Goal: Task Accomplishment & Management: Manage account settings

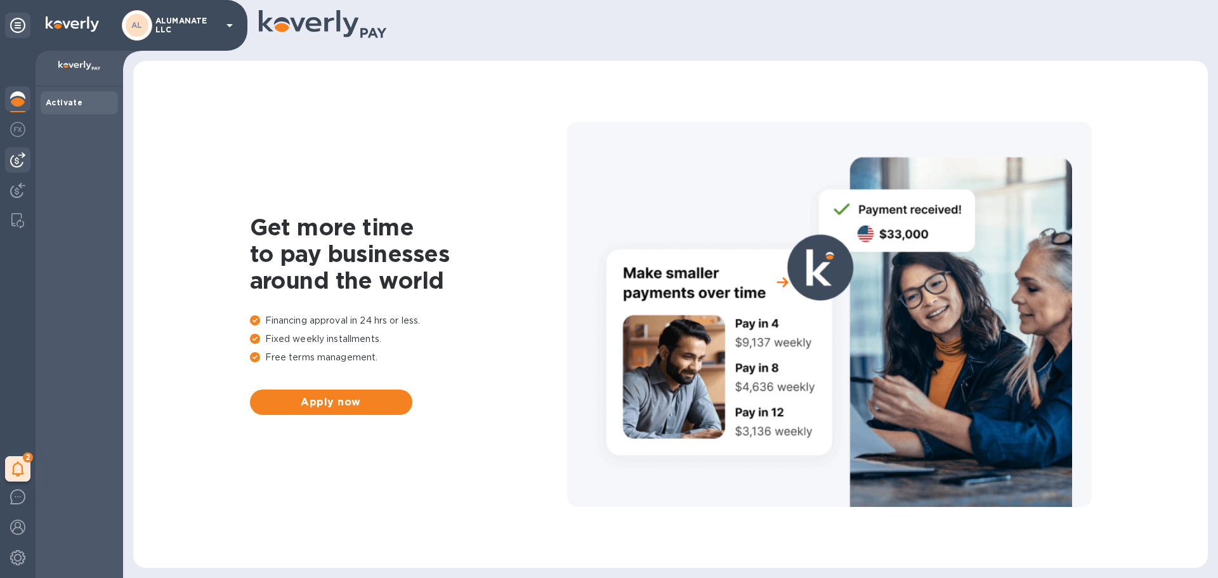
click at [13, 164] on img at bounding box center [17, 159] width 15 height 15
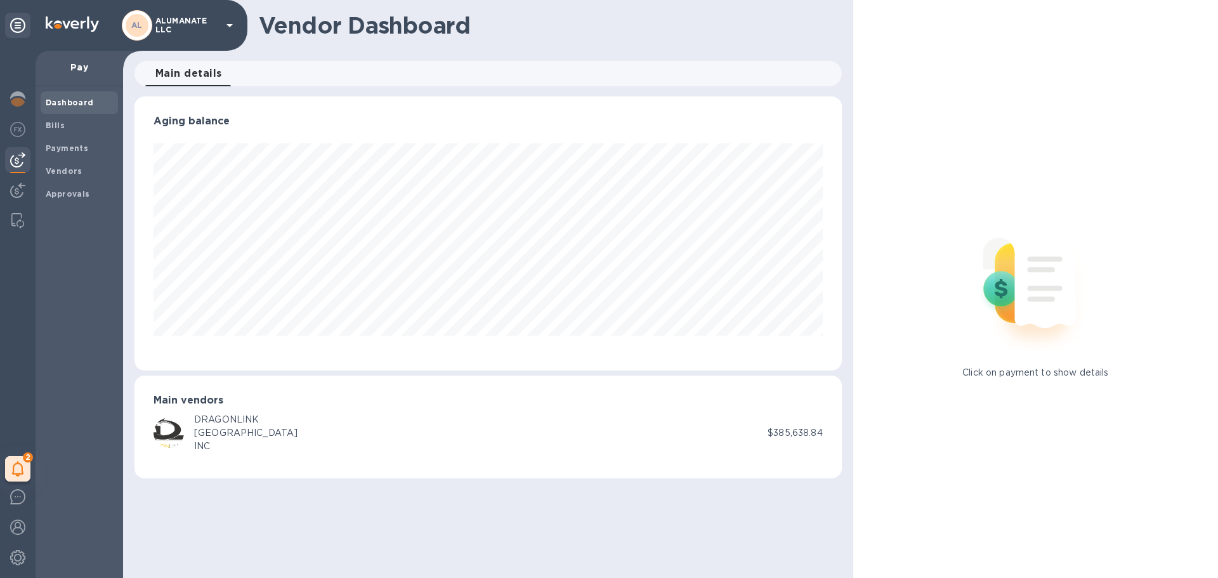
scroll to position [274, 707]
click at [65, 128] on span "Bills" at bounding box center [79, 125] width 67 height 13
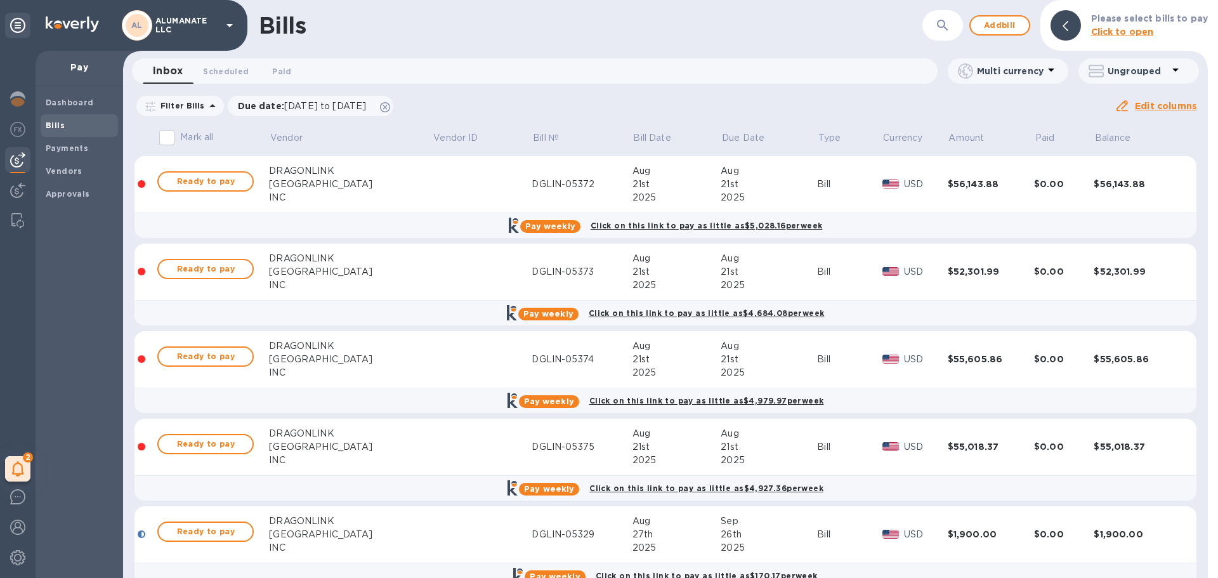
click at [650, 193] on div "2025" at bounding box center [676, 197] width 89 height 13
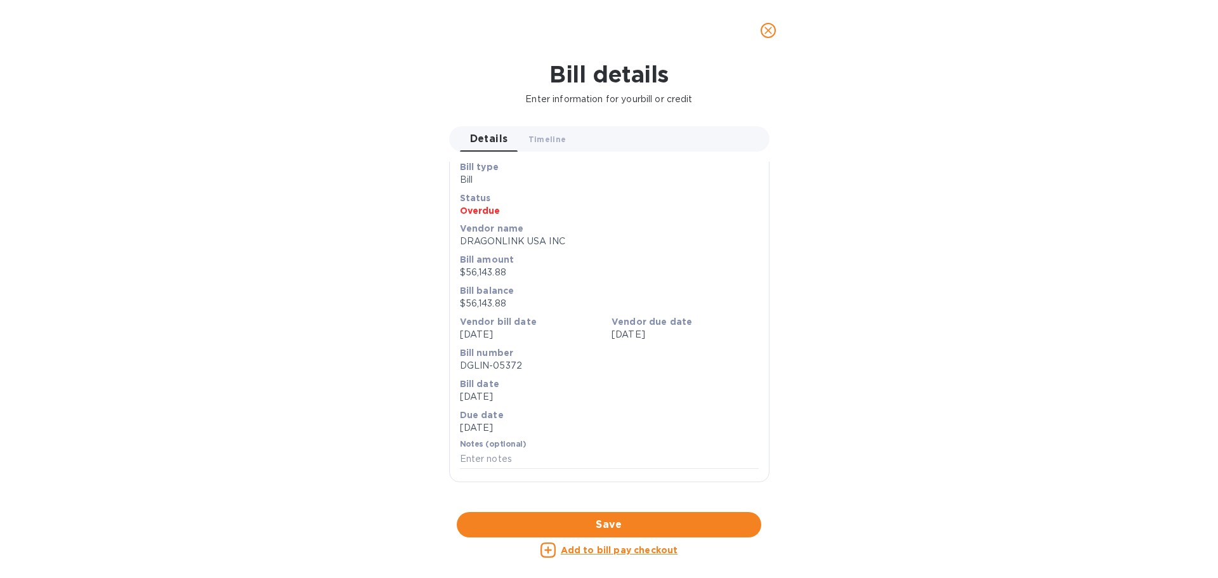
scroll to position [424, 0]
click at [608, 502] on div at bounding box center [609, 512] width 320 height 20
click at [774, 32] on icon "close" at bounding box center [768, 30] width 13 height 13
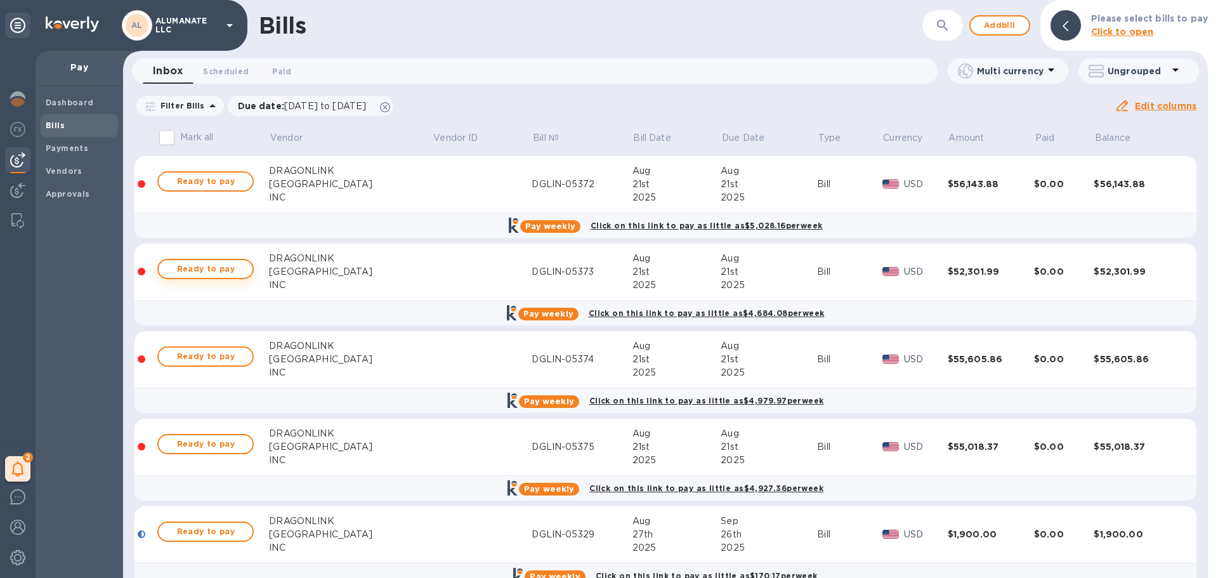
click at [238, 271] on span "Ready to pay" at bounding box center [206, 268] width 74 height 15
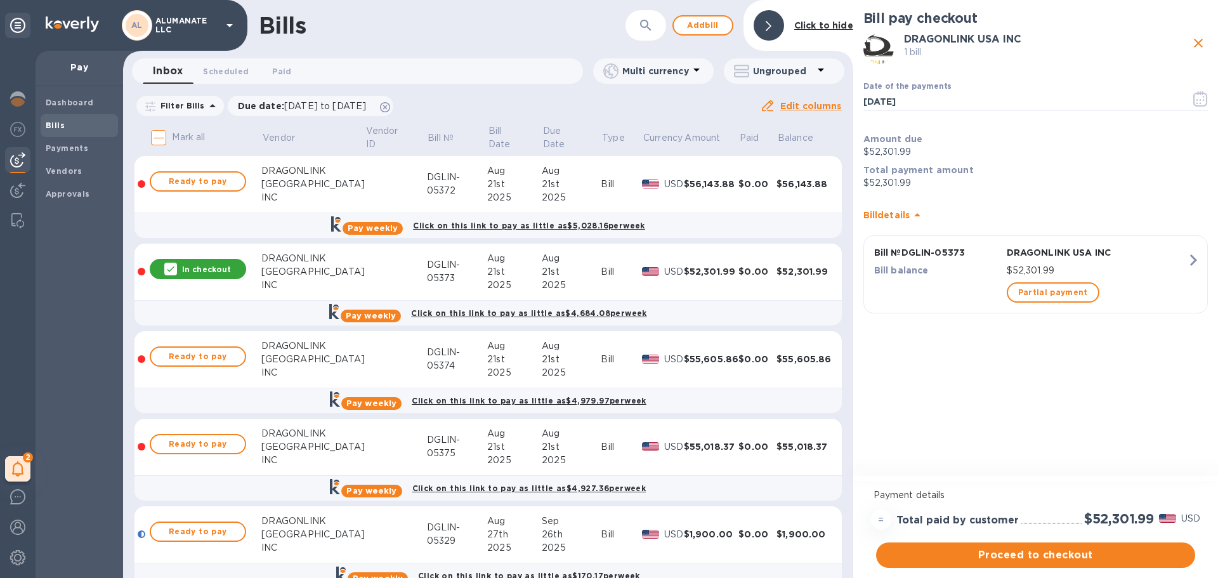
click at [193, 264] on p "In checkout" at bounding box center [206, 269] width 49 height 11
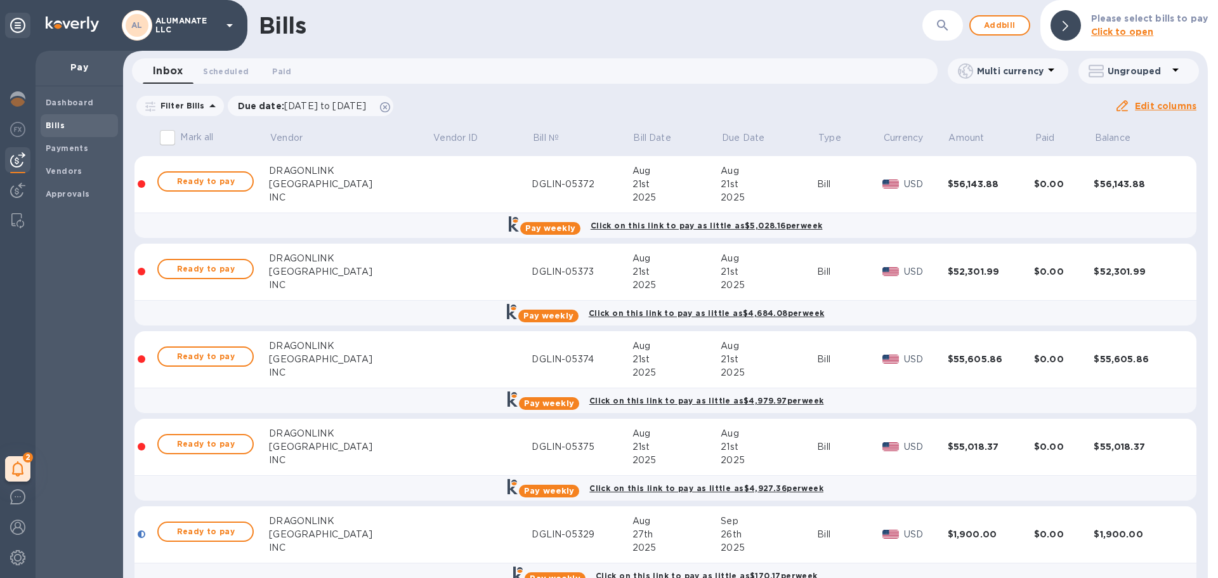
click at [531, 274] on div "DGLIN-05373" at bounding box center [581, 271] width 100 height 13
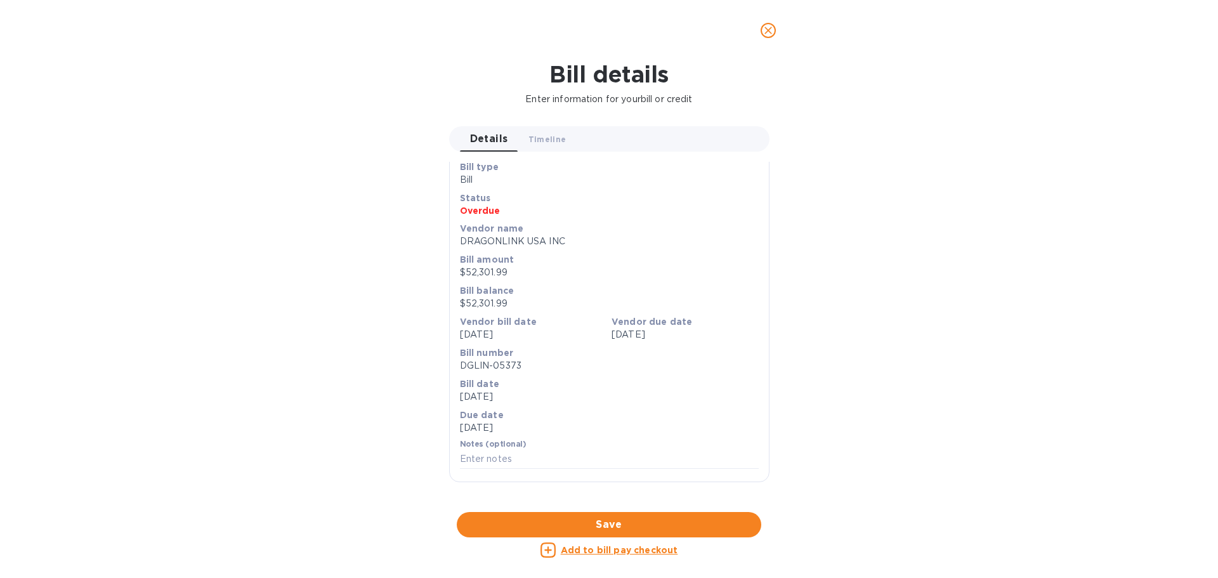
scroll to position [381, 0]
click at [609, 502] on div at bounding box center [609, 512] width 320 height 20
